Goal: Information Seeking & Learning: Learn about a topic

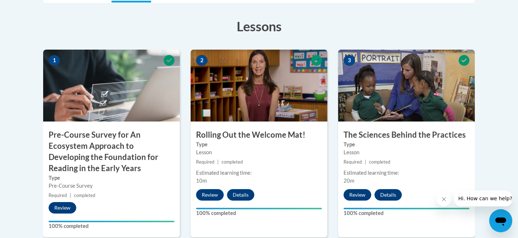
scroll to position [221, 0]
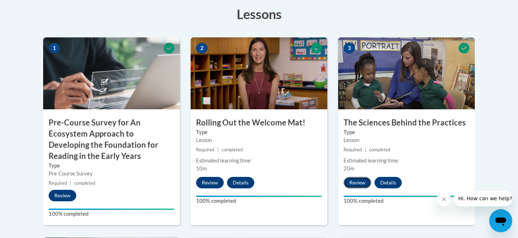
click at [357, 182] on button "Review" at bounding box center [357, 183] width 28 height 12
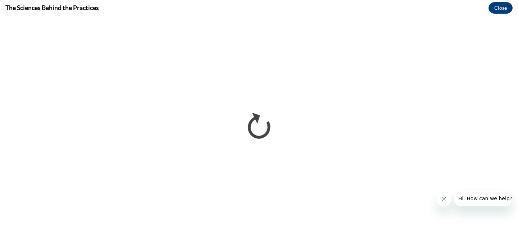
scroll to position [0, 0]
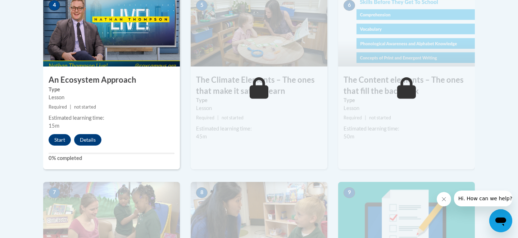
scroll to position [466, 0]
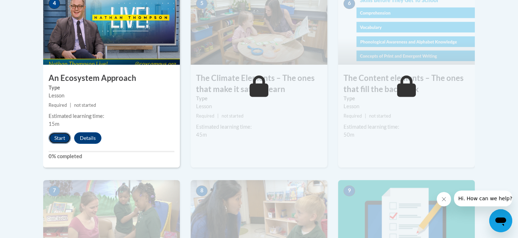
click at [64, 138] on button "Start" at bounding box center [60, 138] width 22 height 12
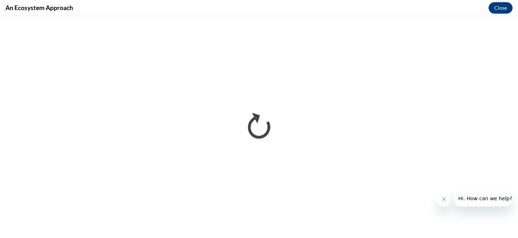
scroll to position [0, 0]
